Goal: Task Accomplishment & Management: Manage account settings

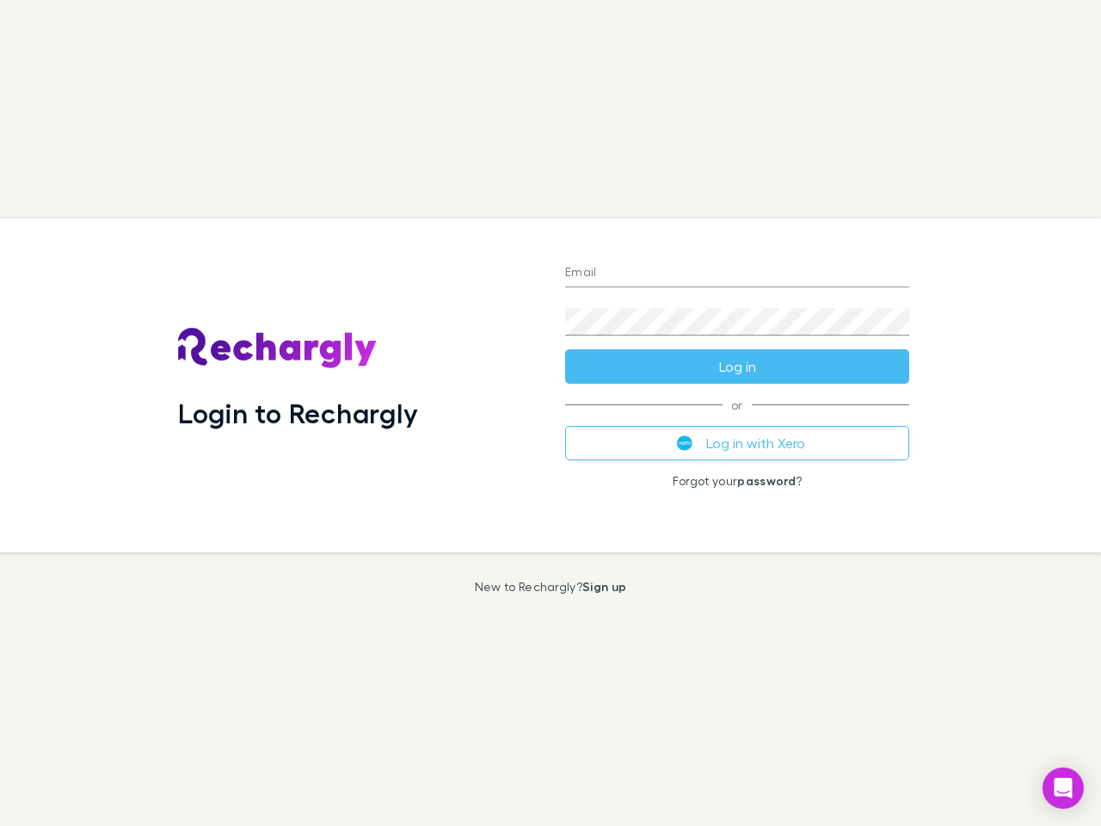
click at [551, 413] on div "Login to Rechargly" at bounding box center [357, 386] width 387 height 334
click at [737, 274] on input "Email" at bounding box center [737, 274] width 344 height 28
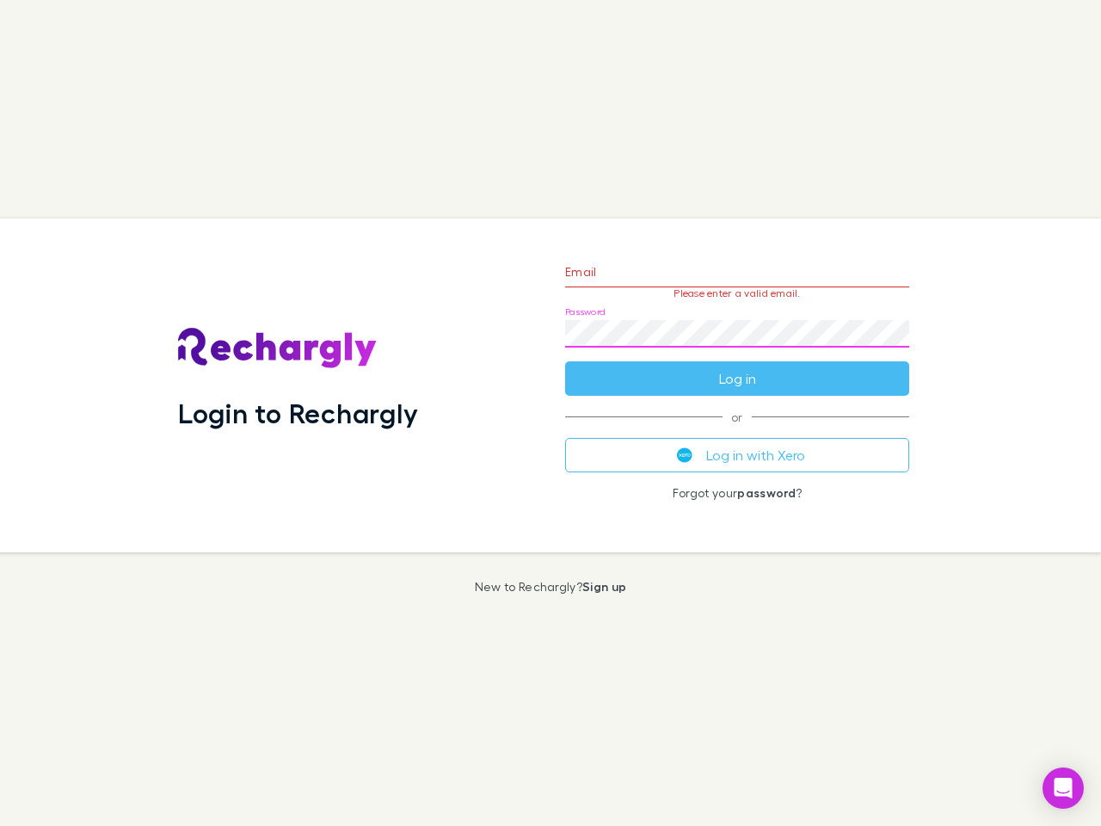
click at [737, 366] on form "Email Please enter a valid email. Password Log in" at bounding box center [737, 321] width 344 height 150
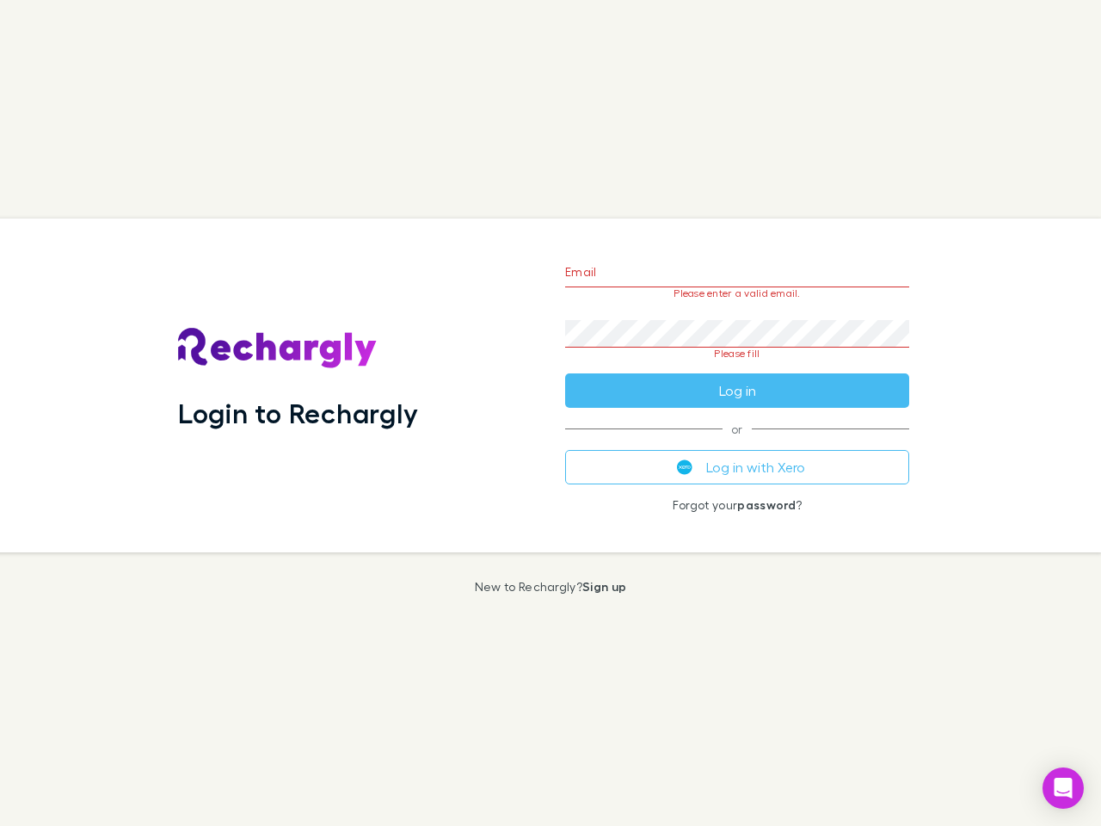
click at [737, 443] on div "Email Please enter a valid email. Password Please fill Log in or Log in with Xe…" at bounding box center [737, 386] width 372 height 334
click at [1063, 788] on icon "Open Intercom Messenger" at bounding box center [1064, 788] width 18 height 21
